Goal: Register for event/course

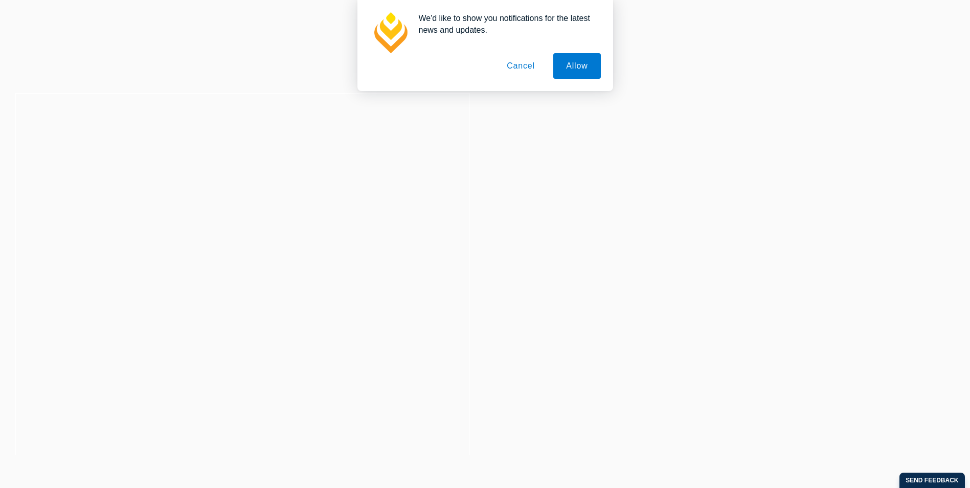
click at [524, 62] on button "Cancel" at bounding box center [521, 66] width 54 height 26
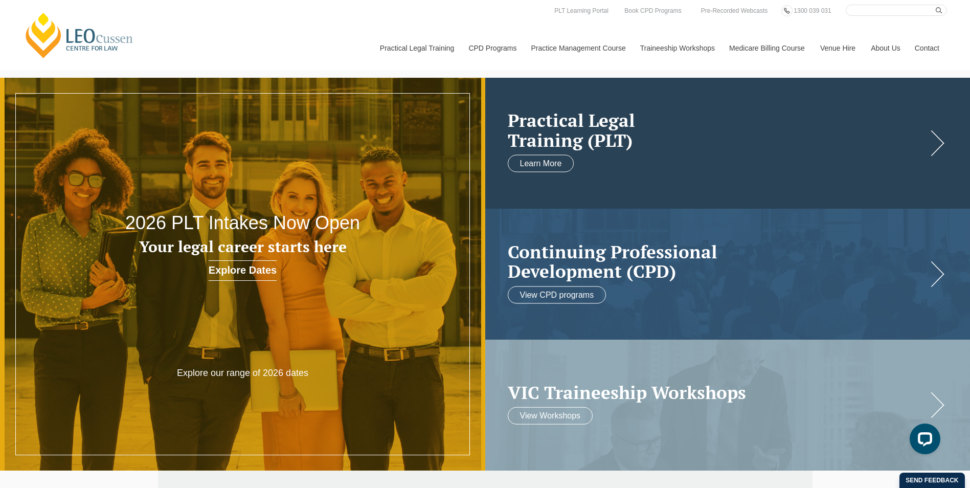
click at [604, 145] on h2 "Practical Legal Training (PLT)" at bounding box center [718, 129] width 420 height 39
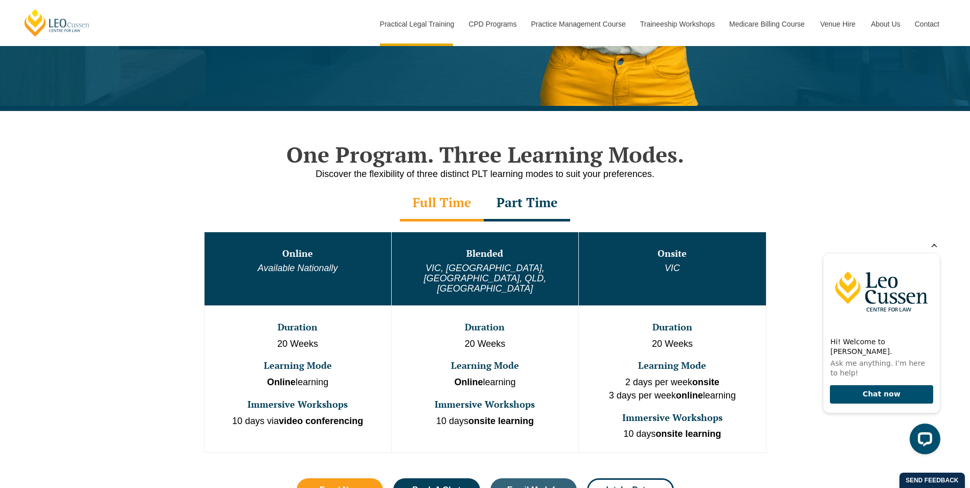
click at [936, 250] on icon "Hide greeting" at bounding box center [934, 244] width 12 height 12
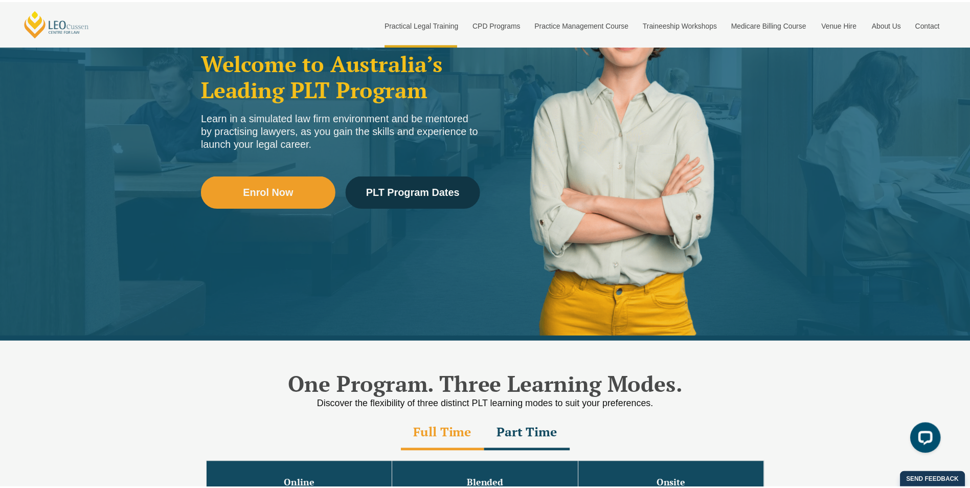
scroll to position [256, 0]
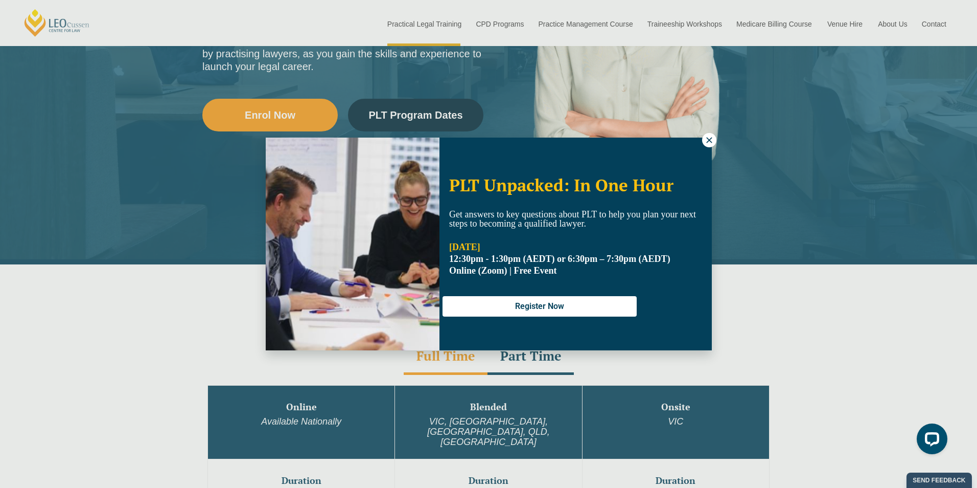
click at [879, 319] on div "PLT Unpacked: In One Hour Get answers to key questions about PLT to help you pl…" at bounding box center [488, 244] width 977 height 488
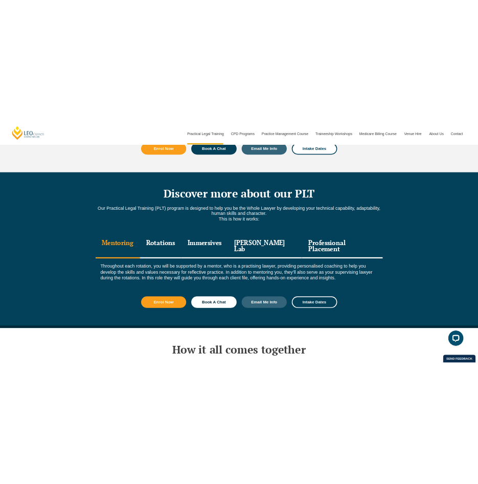
scroll to position [1329, 0]
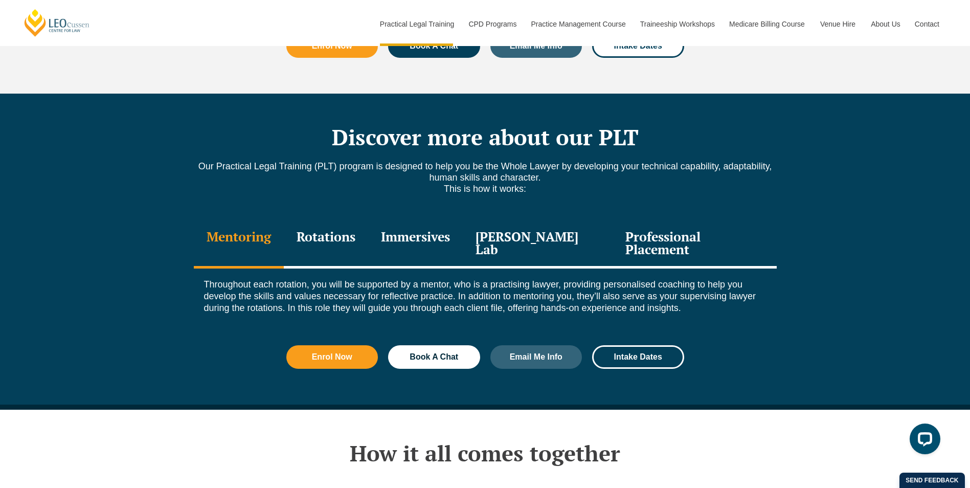
click at [337, 220] on div "Rotations" at bounding box center [326, 244] width 84 height 49
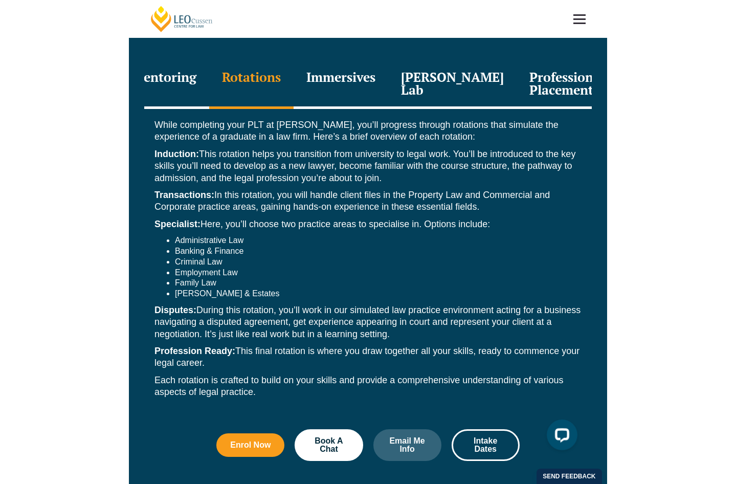
scroll to position [1379, 0]
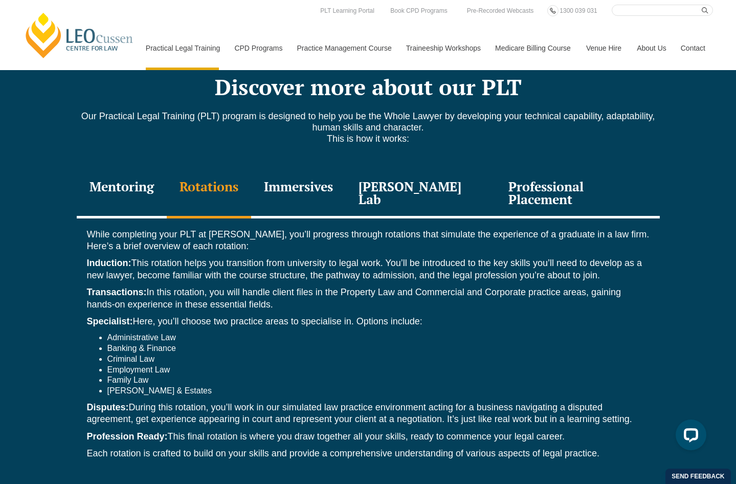
click at [514, 364] on li "Employment Law" at bounding box center [378, 369] width 542 height 11
drag, startPoint x: 291, startPoint y: 332, endPoint x: 291, endPoint y: 356, distance: 24.5
click at [291, 356] on ul "Administrative Law Banking & Finance Criminal Law Employment Law Family Law [PE…" at bounding box center [368, 364] width 562 height 64
drag, startPoint x: 291, startPoint y: 356, endPoint x: 273, endPoint y: 371, distance: 23.2
click at [273, 401] on p "Disputes: During this rotation, you’ll work in our simulated law practice envir…" at bounding box center [368, 413] width 562 height 24
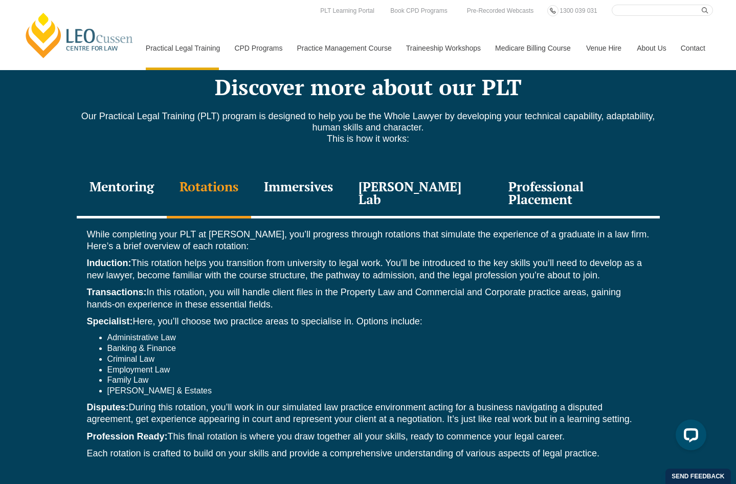
click at [636, 364] on li "Employment Law" at bounding box center [378, 369] width 542 height 11
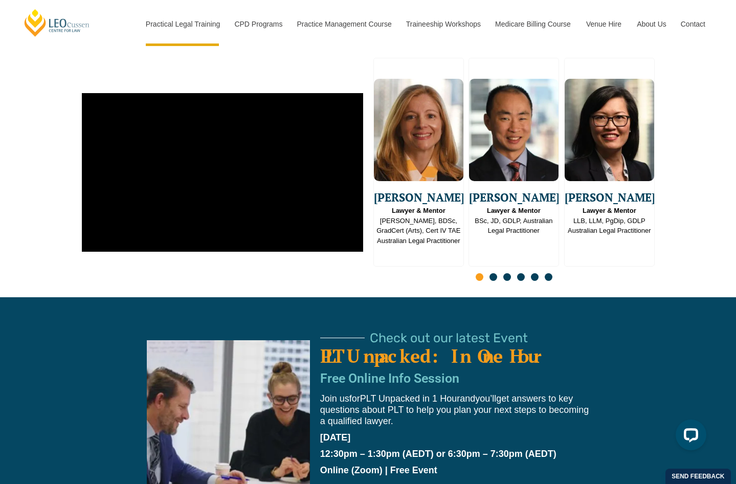
scroll to position [2964, 0]
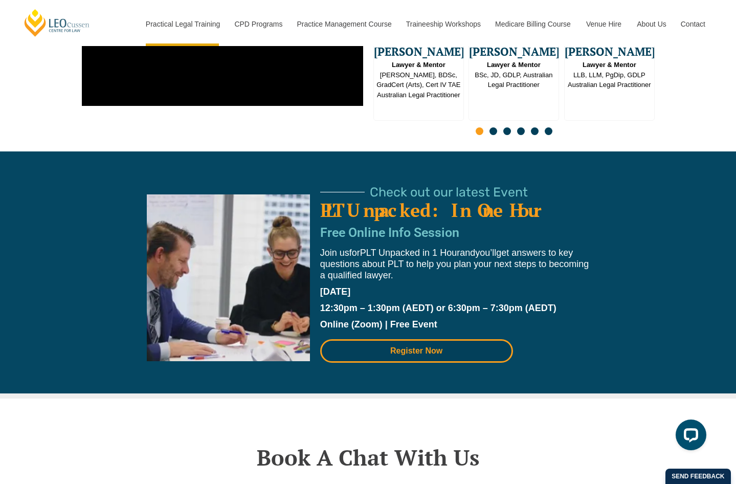
click at [397, 347] on span "Register Now" at bounding box center [416, 351] width 52 height 8
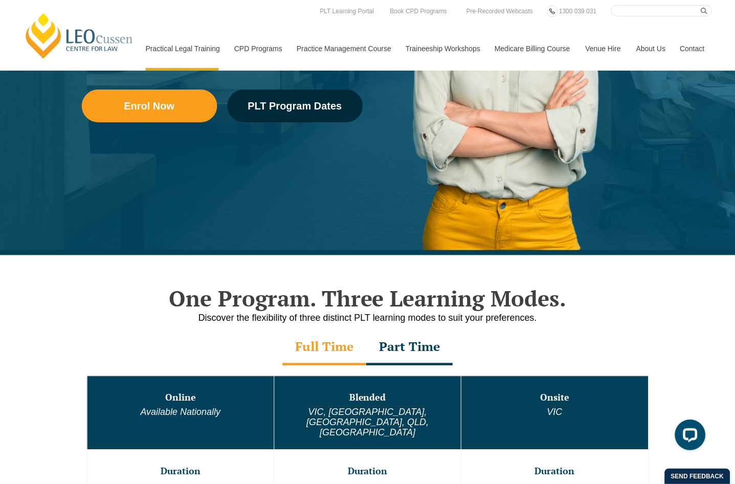
scroll to position [0, 0]
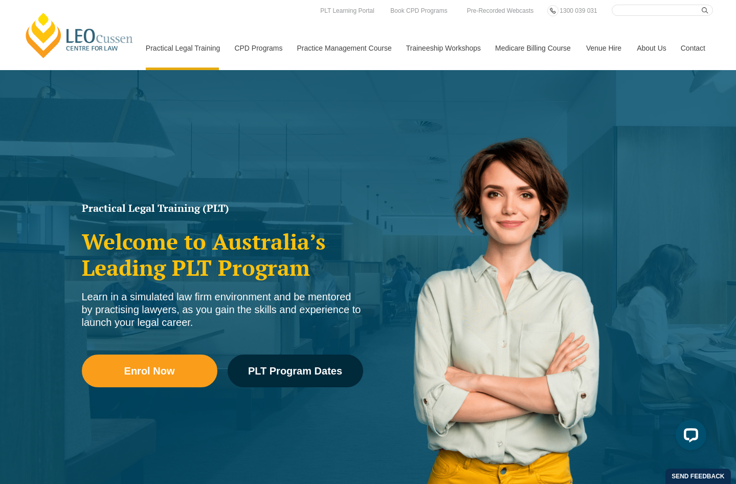
drag, startPoint x: 29, startPoint y: 231, endPoint x: 61, endPoint y: -6, distance: 238.3
